Goal: Navigation & Orientation: Find specific page/section

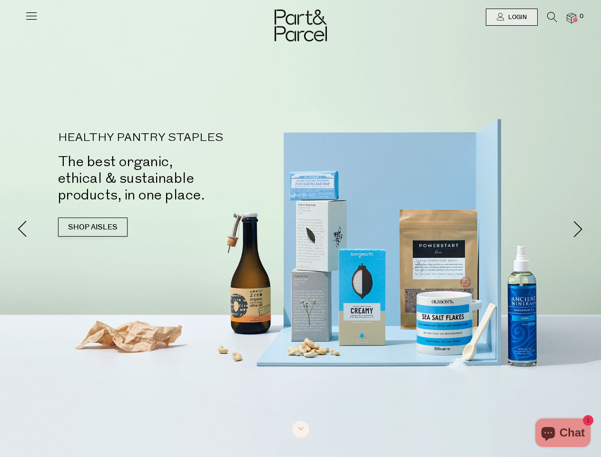
click at [300, 228] on p "SHOP AISLES" at bounding box center [186, 226] width 257 height 19
click at [31, 20] on icon at bounding box center [31, 15] width 13 height 13
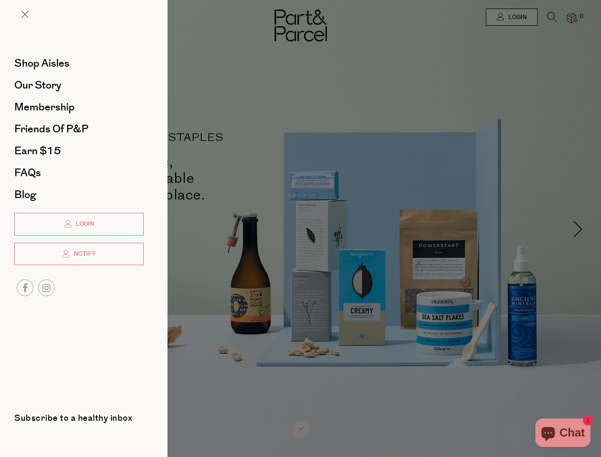
click at [511, 17] on div at bounding box center [300, 228] width 601 height 457
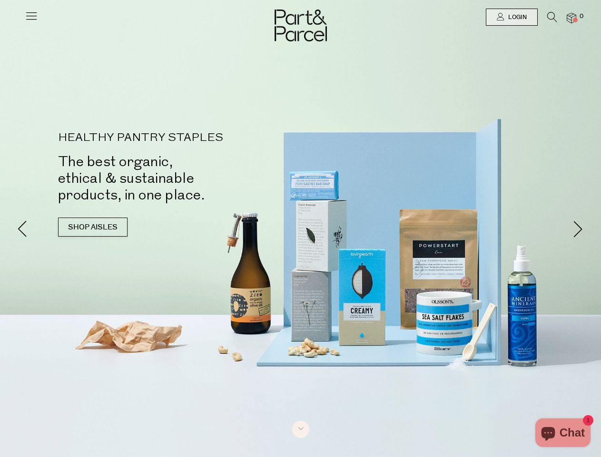
click at [552, 20] on icon at bounding box center [552, 17] width 10 height 10
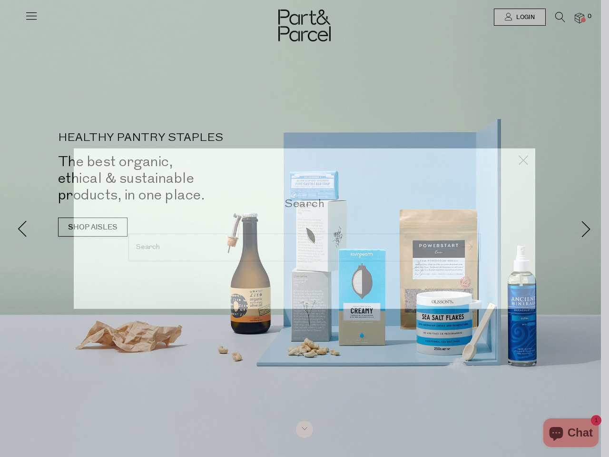
click at [572, 18] on div "Search" at bounding box center [304, 228] width 557 height 457
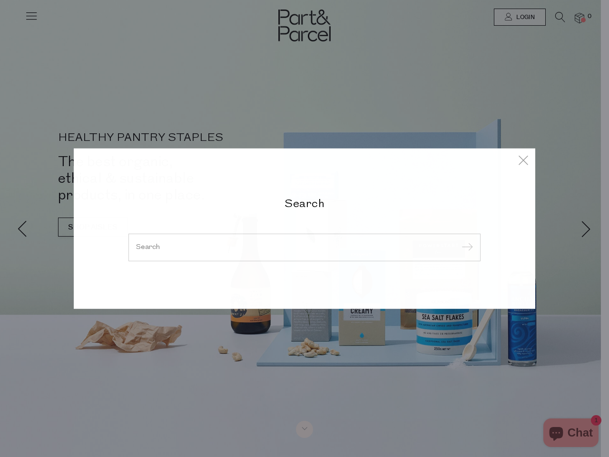
click at [0, 228] on div "Search" at bounding box center [304, 228] width 609 height 457
click at [0, 23] on div "Search" at bounding box center [304, 228] width 609 height 457
